Goal: Book appointment/travel/reservation

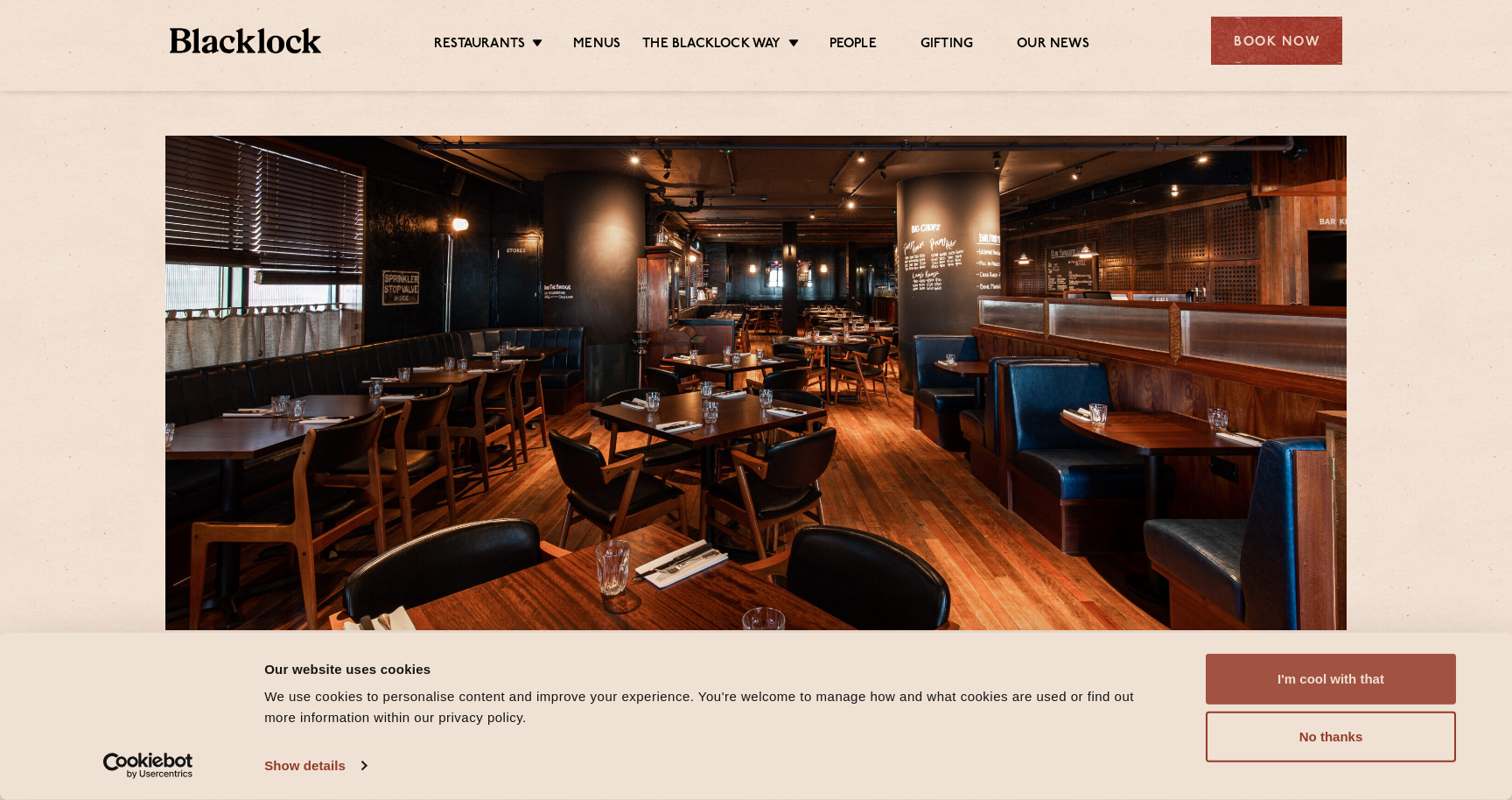
click at [1281, 679] on button "I'm cool with that" at bounding box center [1330, 678] width 250 height 50
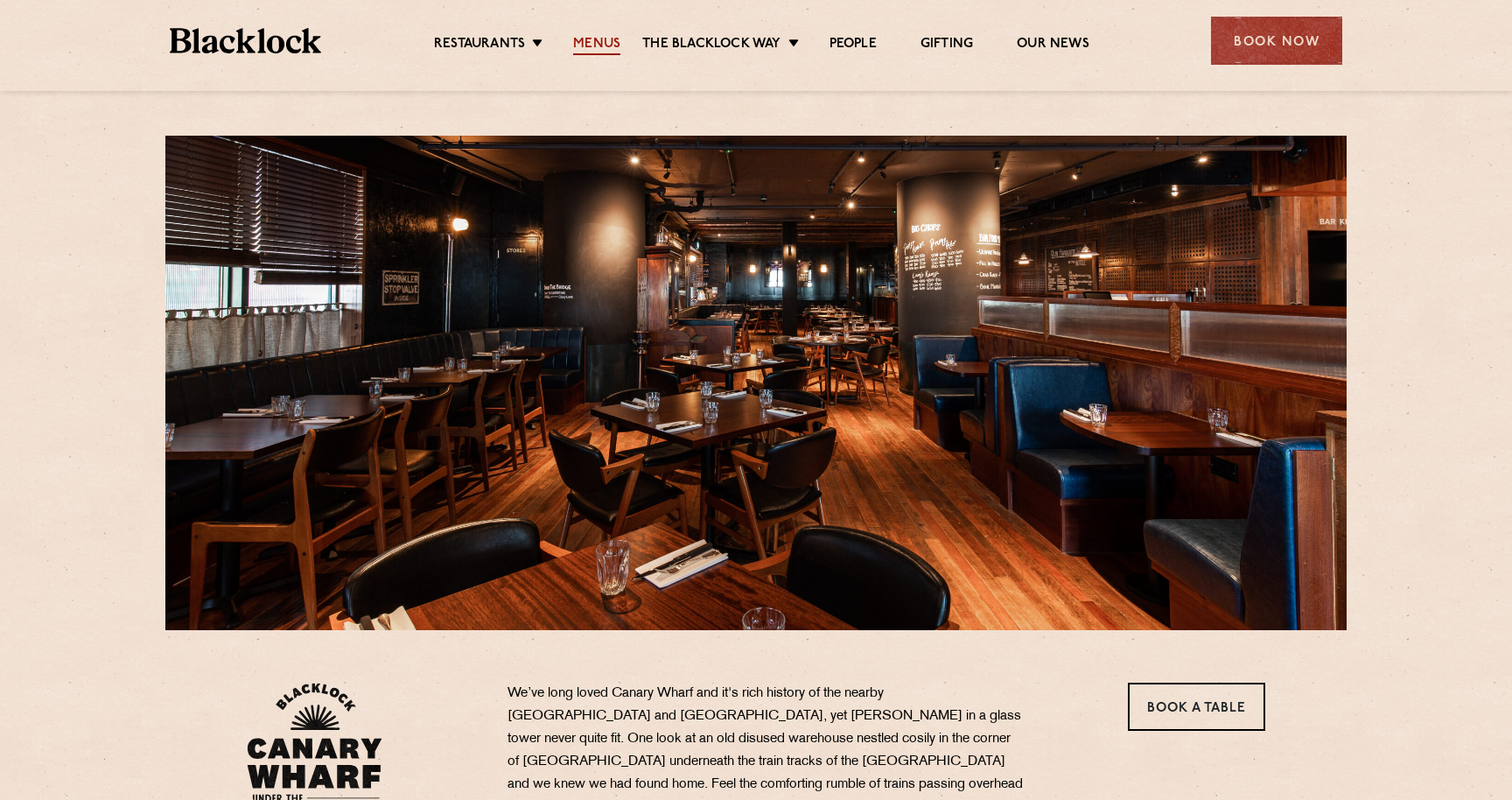
click at [603, 40] on link "Menus" at bounding box center [597, 45] width 47 height 19
click at [603, 47] on link "Menus" at bounding box center [597, 45] width 47 height 19
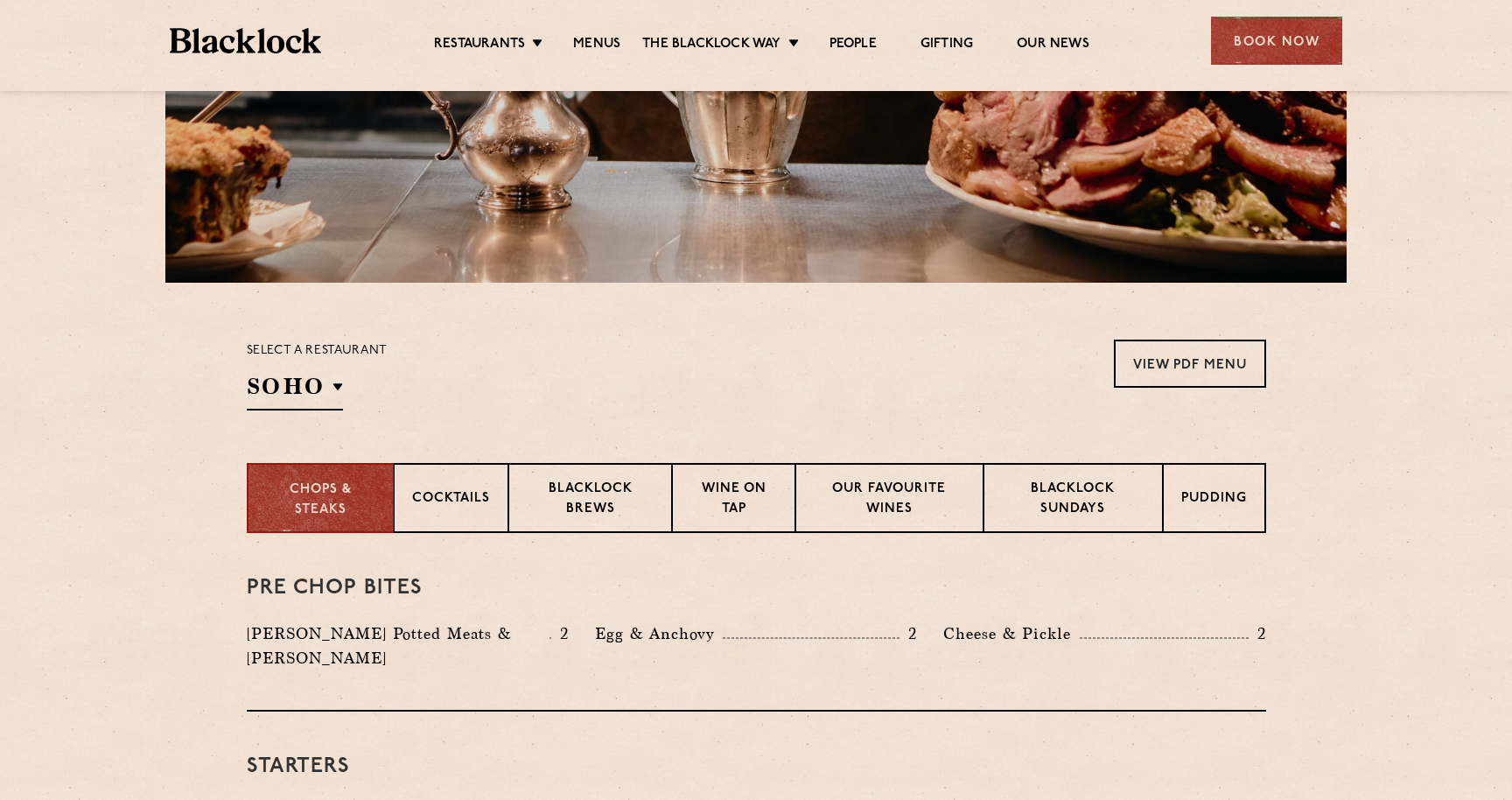
scroll to position [371, 0]
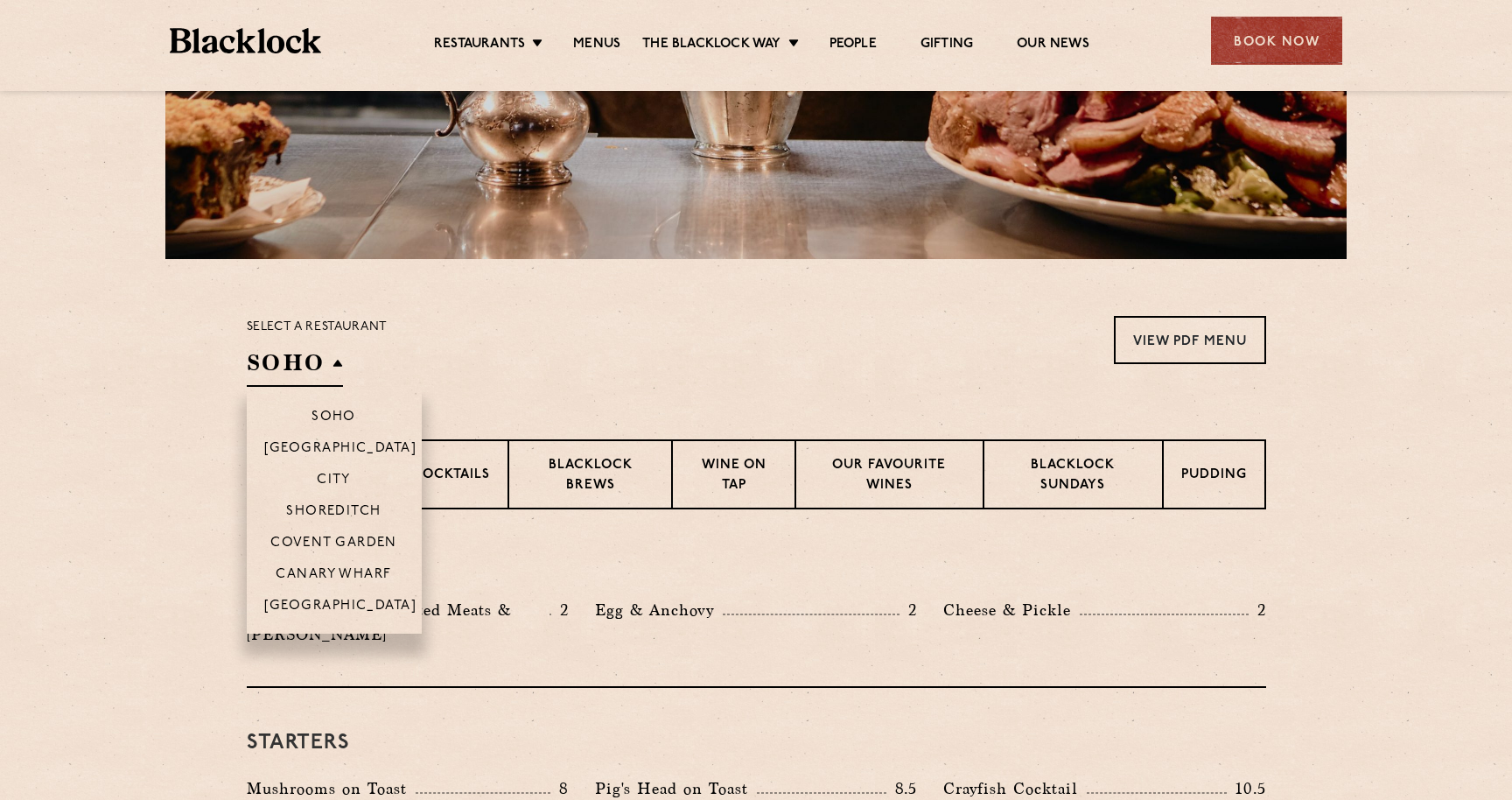
click at [319, 360] on h2 "SOHO" at bounding box center [294, 367] width 96 height 40
click at [347, 574] on p "Canary Wharf" at bounding box center [332, 576] width 116 height 18
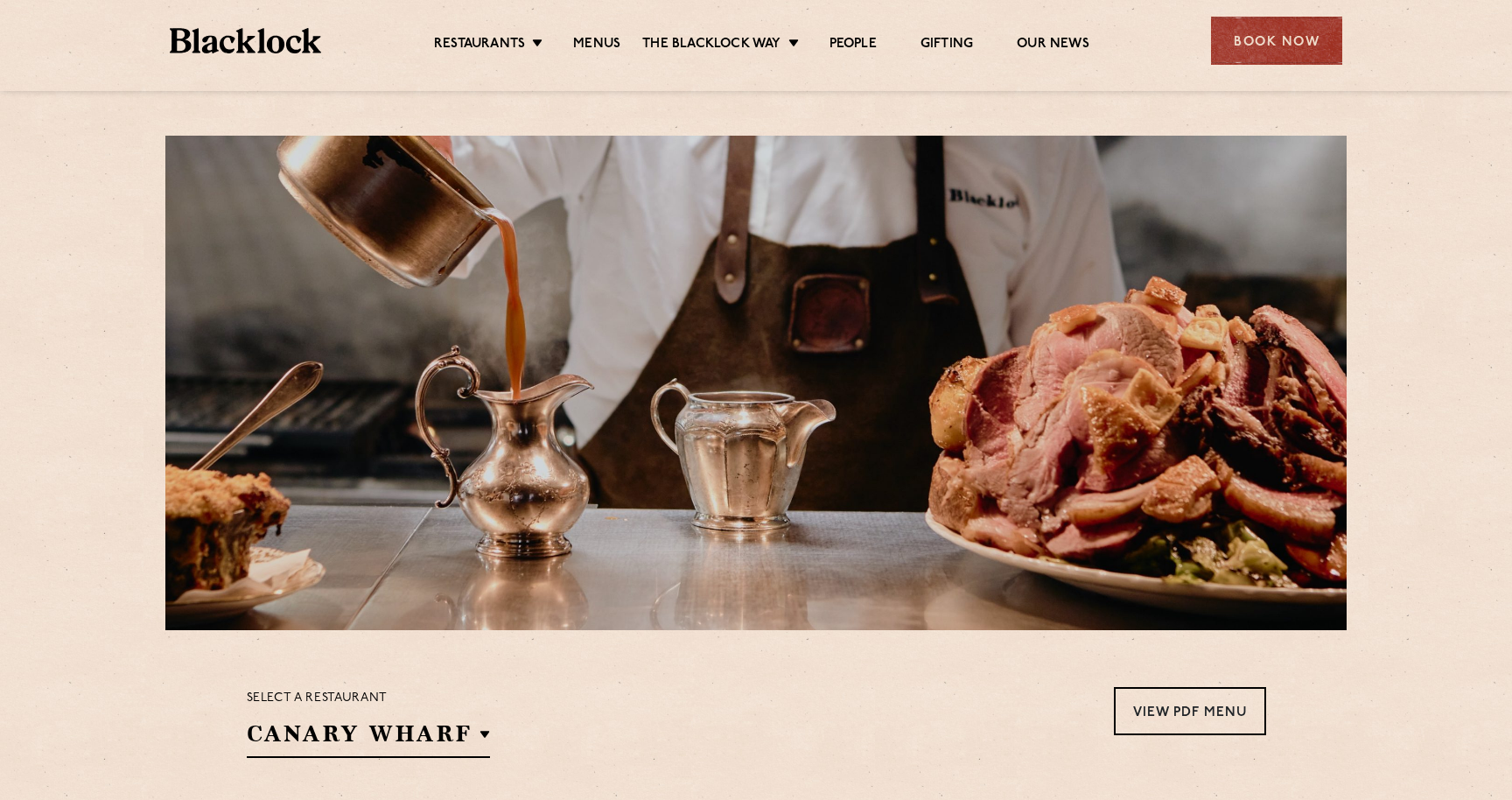
scroll to position [0, 0]
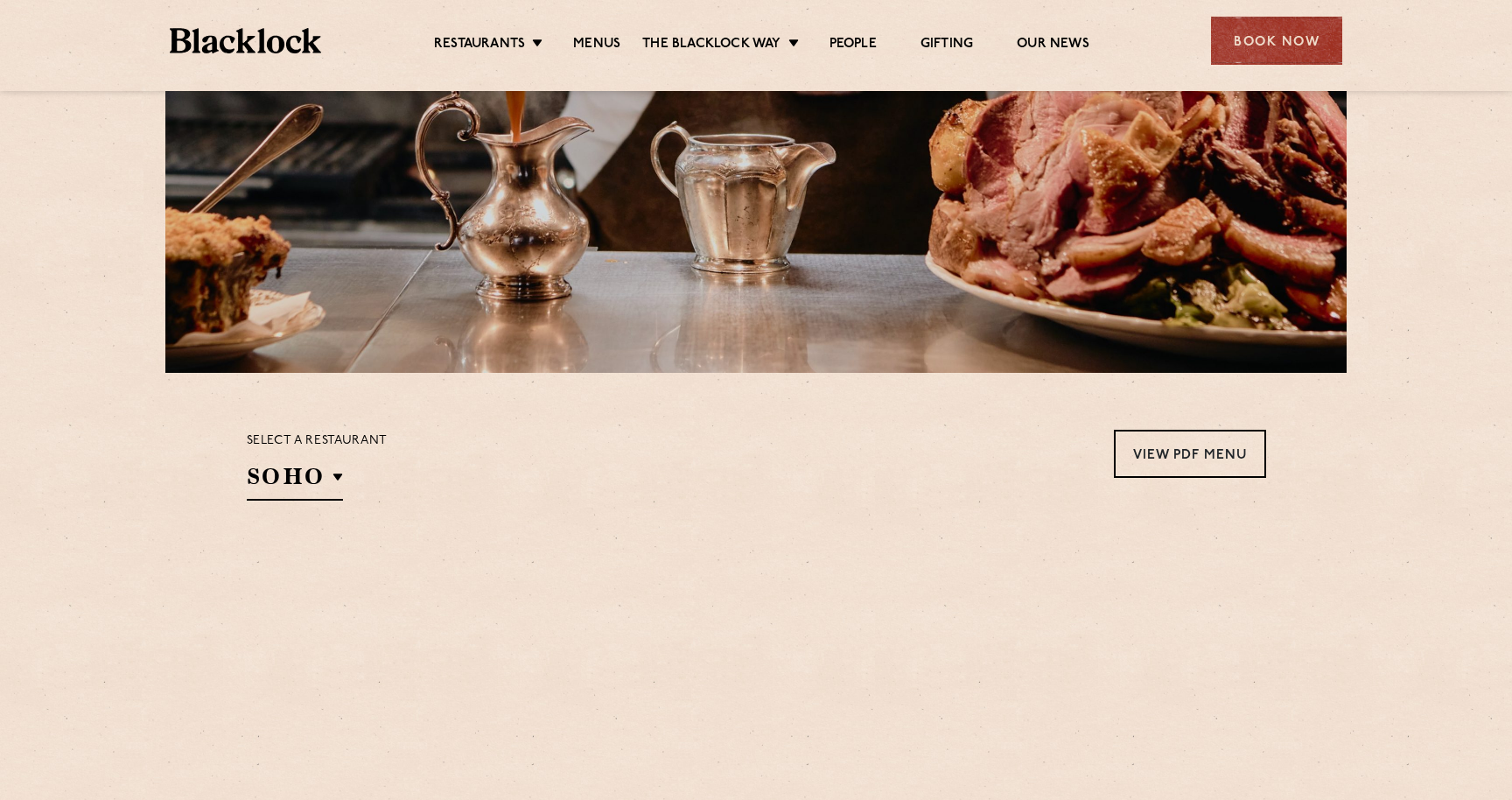
scroll to position [344, 0]
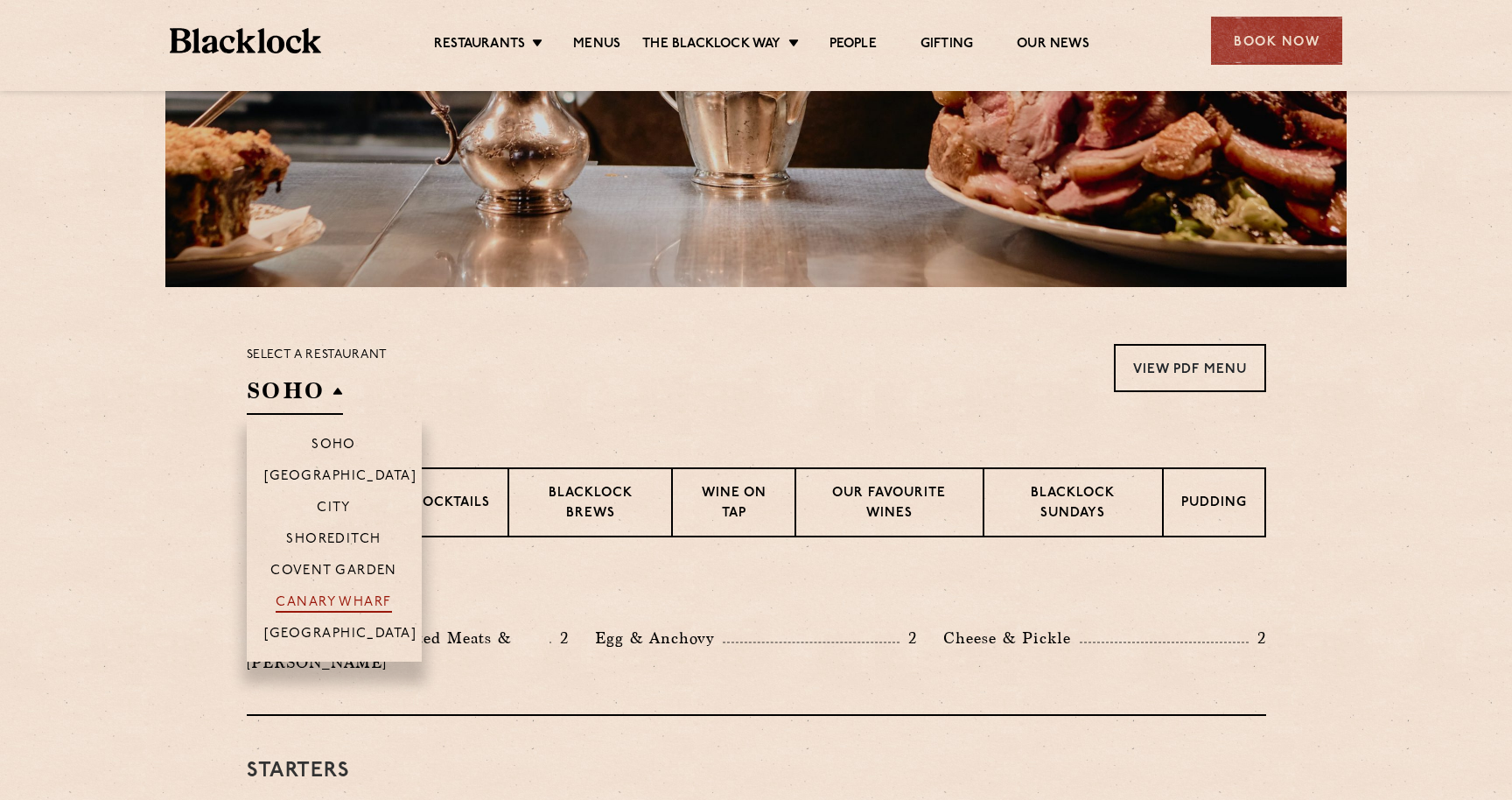
click at [328, 599] on p "Canary Wharf" at bounding box center [332, 604] width 116 height 18
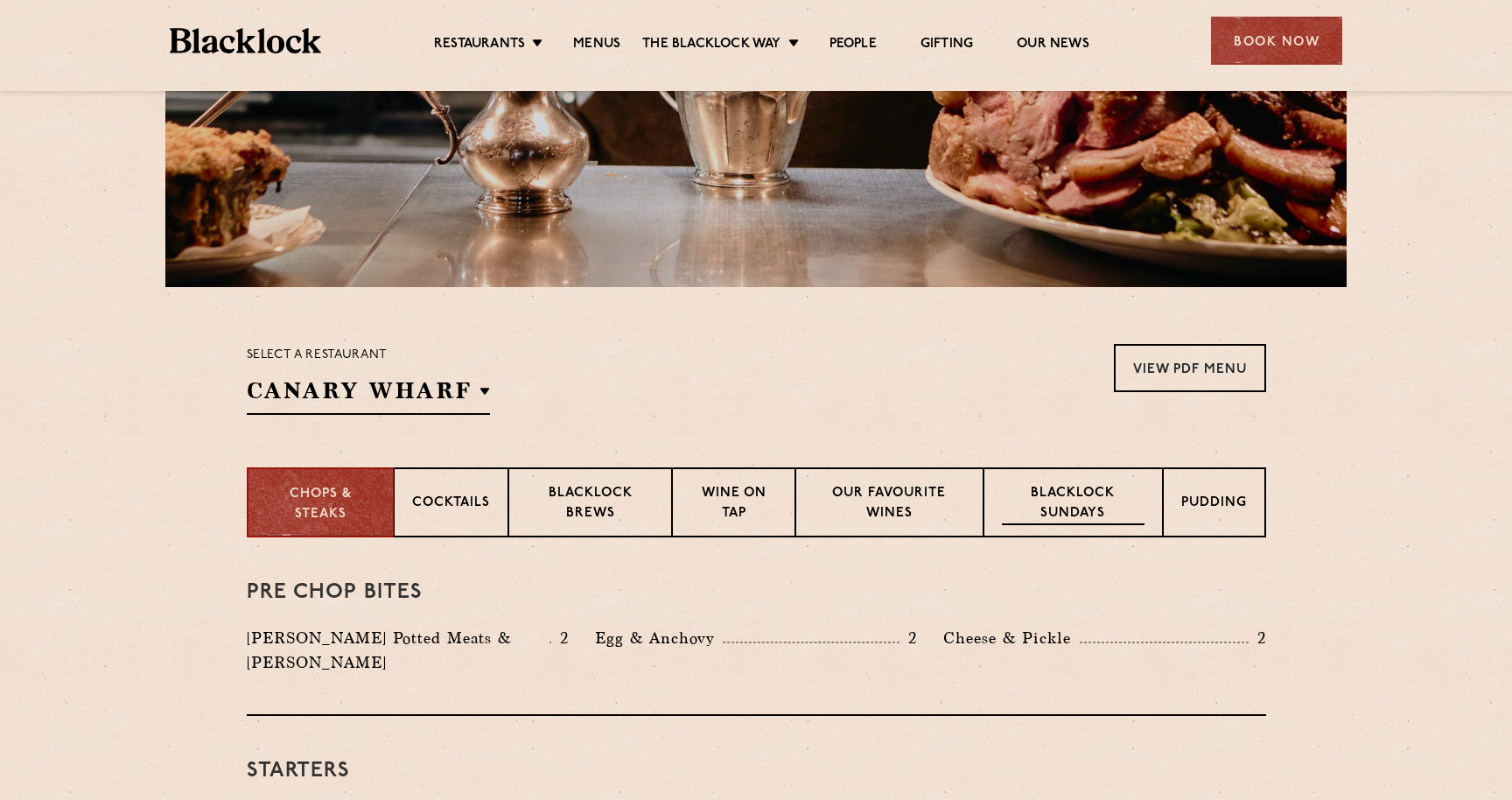
click at [1057, 486] on p "Blacklock Sundays" at bounding box center [1072, 505] width 142 height 42
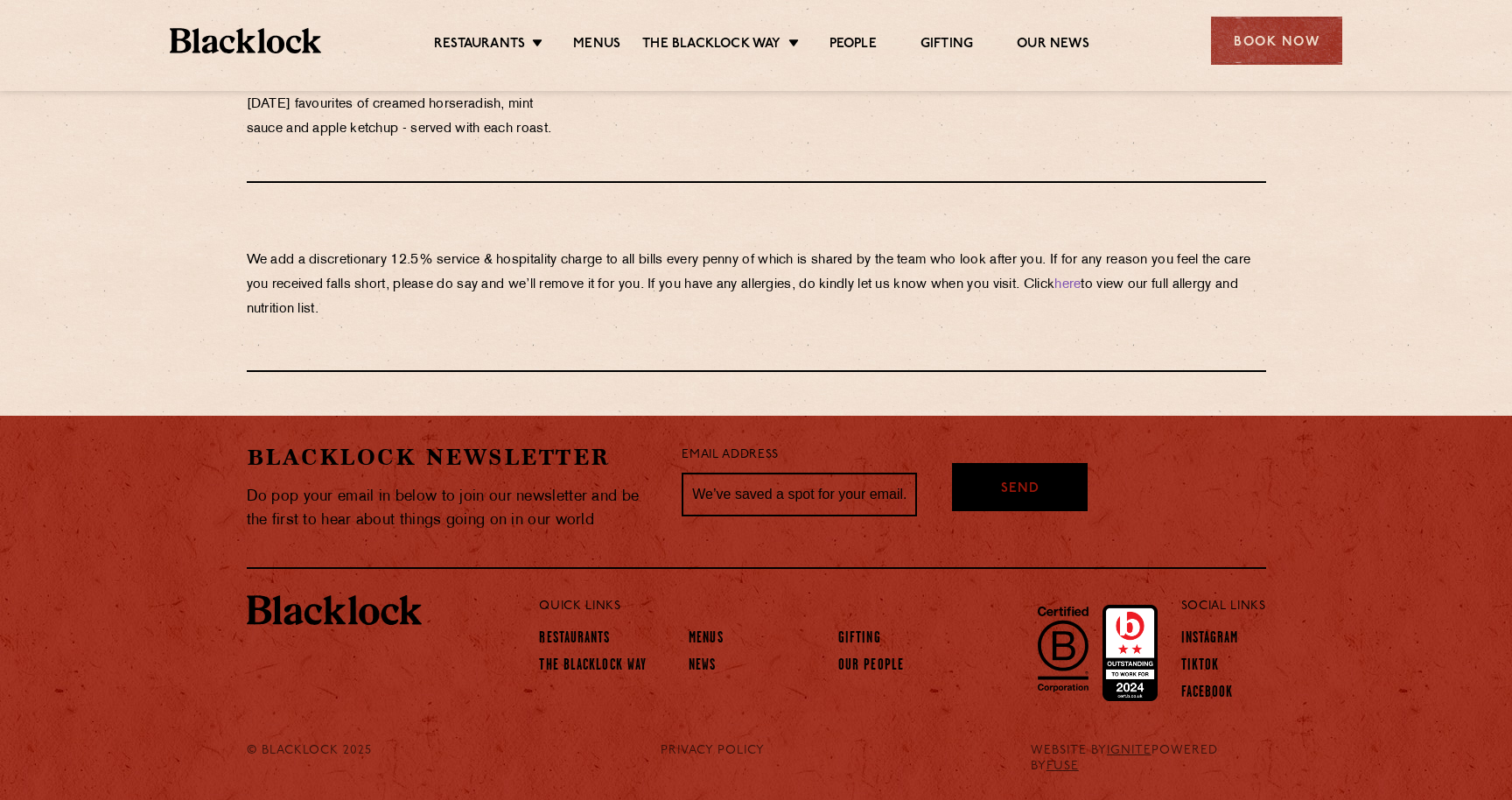
scroll to position [1997, 0]
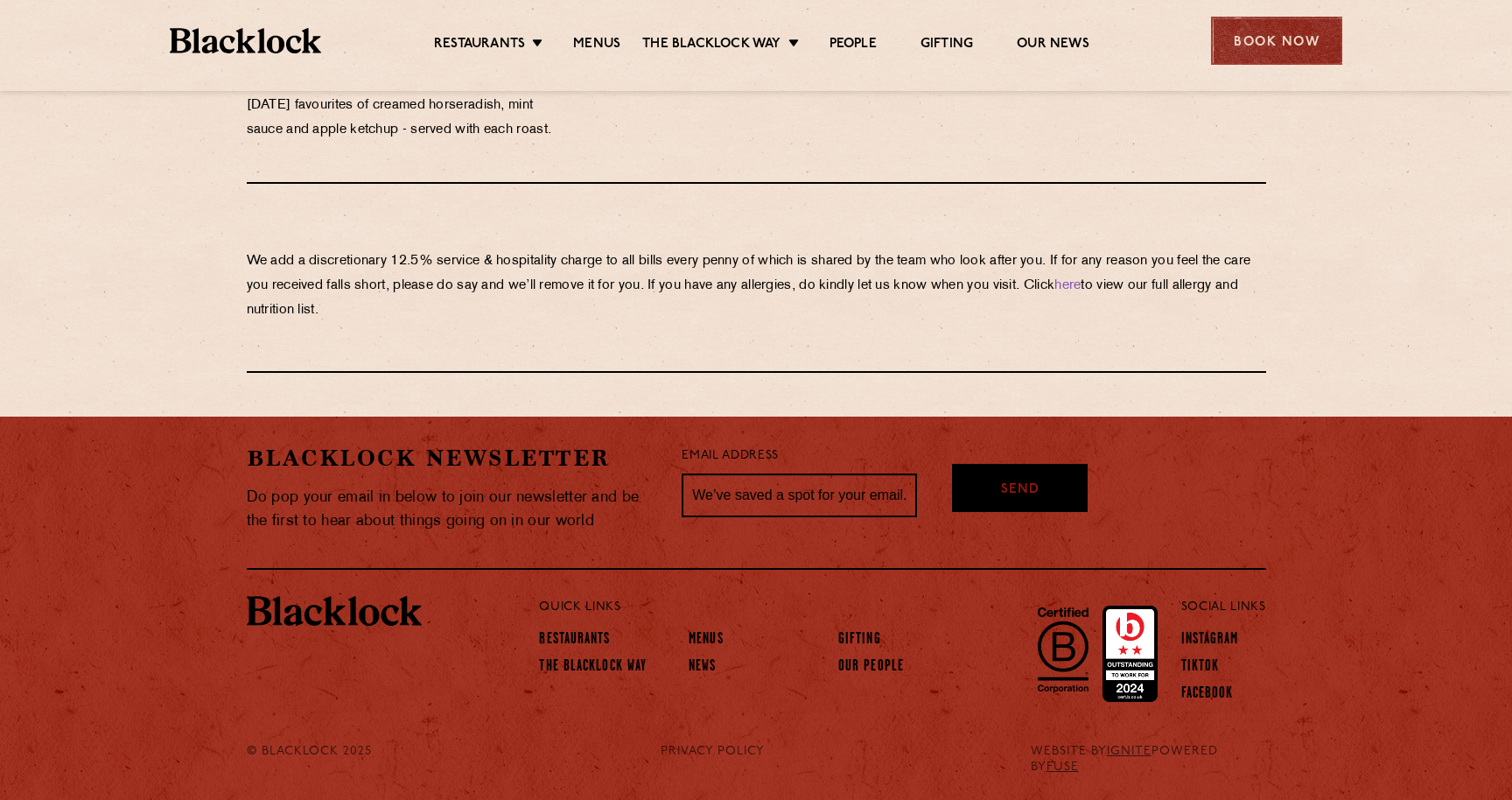
click at [1286, 29] on div "Book Now" at bounding box center [1276, 41] width 132 height 49
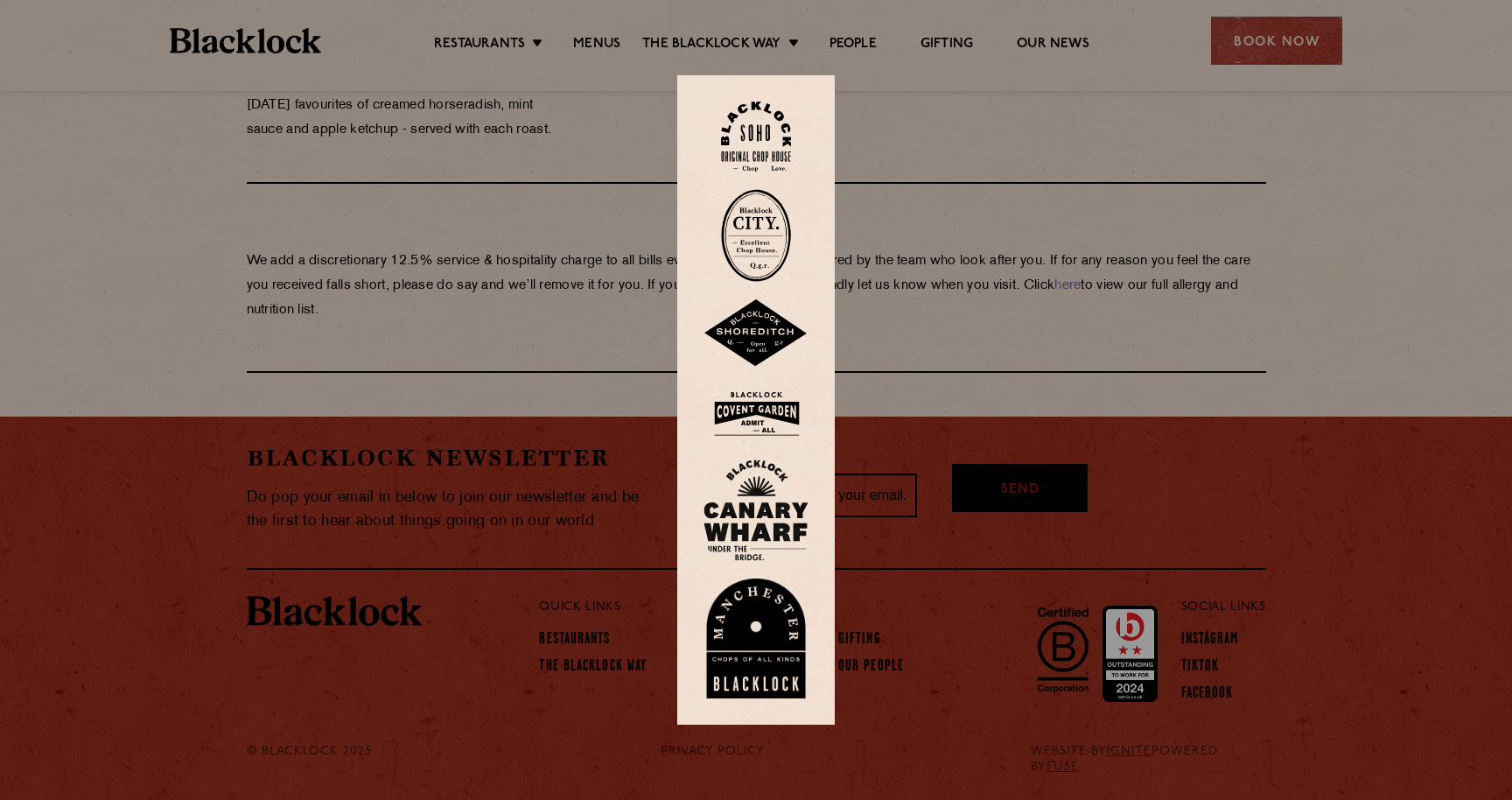
click at [740, 537] on img at bounding box center [756, 510] width 105 height 102
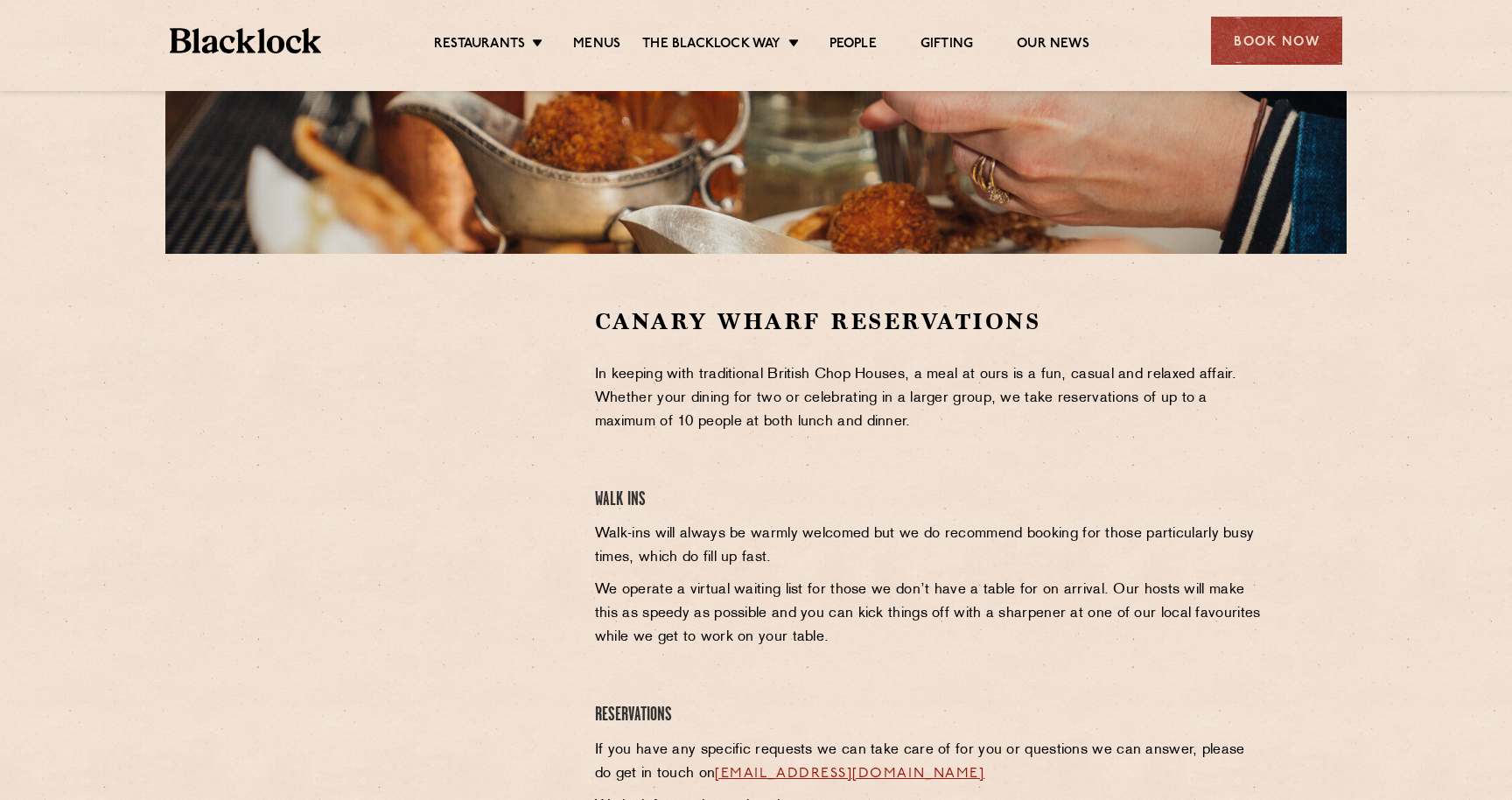
scroll to position [379, 0]
